Goal: Information Seeking & Learning: Learn about a topic

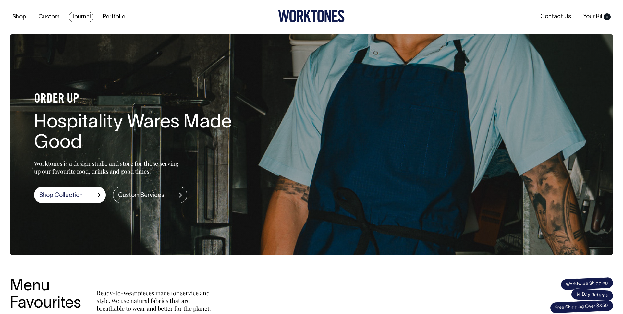
click at [74, 19] on link "Journal" at bounding box center [81, 17] width 25 height 11
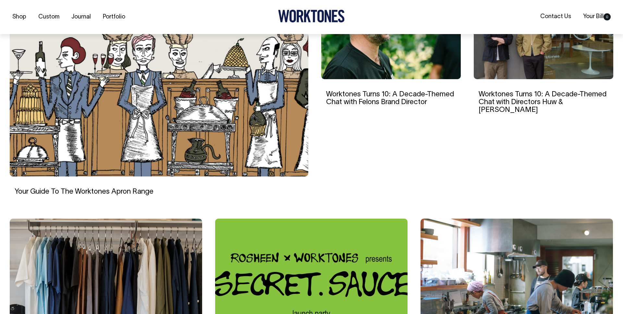
click at [332, 251] on img at bounding box center [311, 284] width 192 height 130
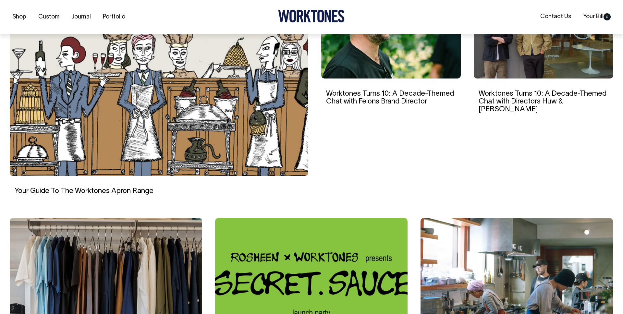
scroll to position [238, 0]
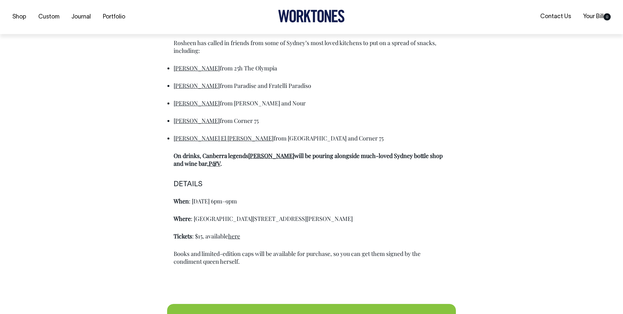
scroll to position [435, 0]
